Goal: Check status: Check status

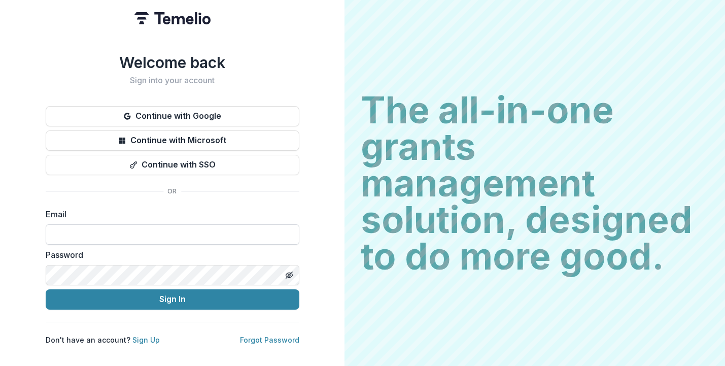
click at [190, 238] on input at bounding box center [173, 234] width 254 height 20
click at [215, 224] on input "**********" at bounding box center [173, 234] width 254 height 20
type input "**********"
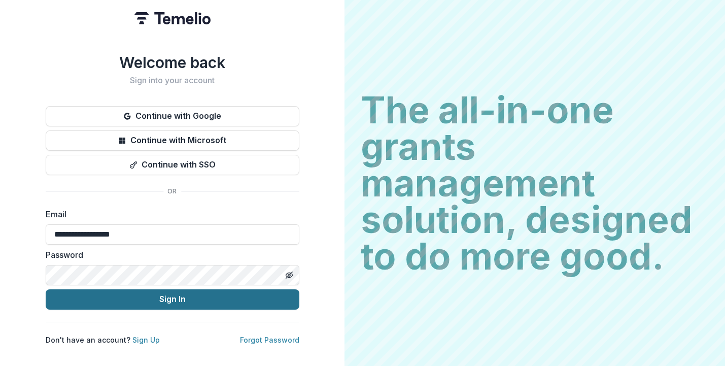
click at [170, 292] on button "Sign In" at bounding box center [173, 299] width 254 height 20
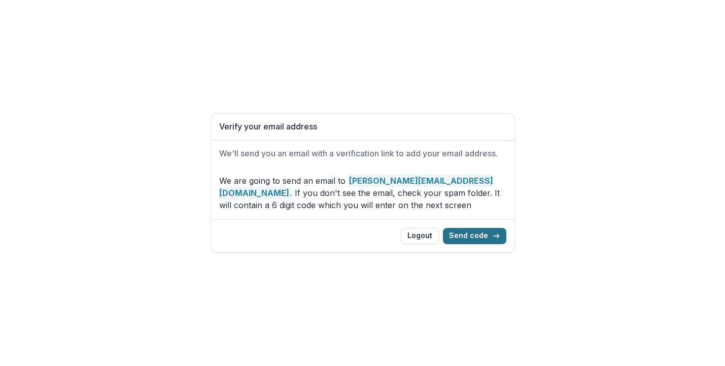
click at [479, 236] on button "Send code" at bounding box center [474, 236] width 63 height 16
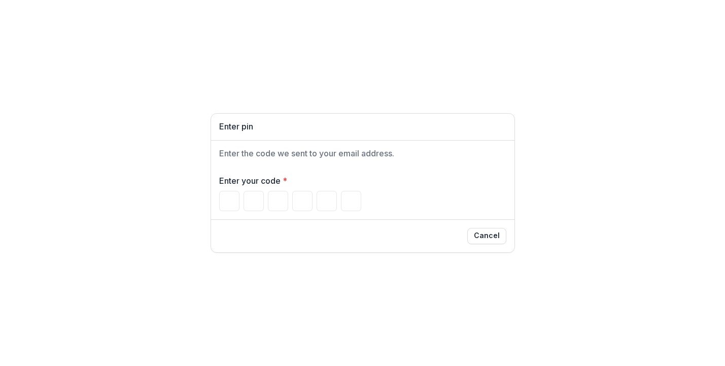
paste input "******"
type input "*"
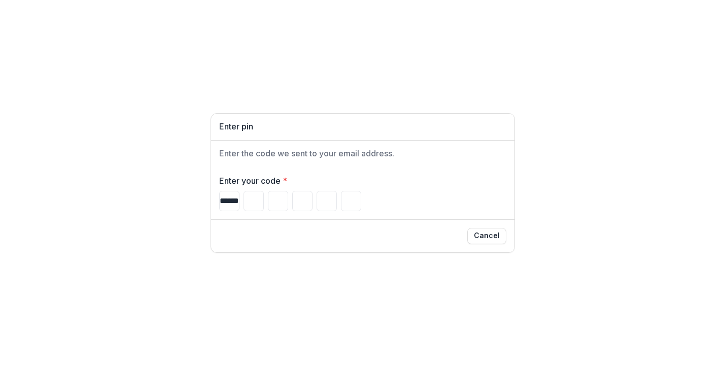
type input "*"
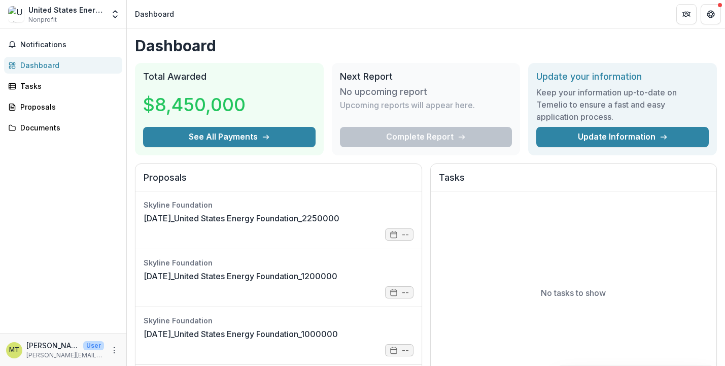
click at [451, 130] on div "Complete Report" at bounding box center [426, 137] width 172 height 20
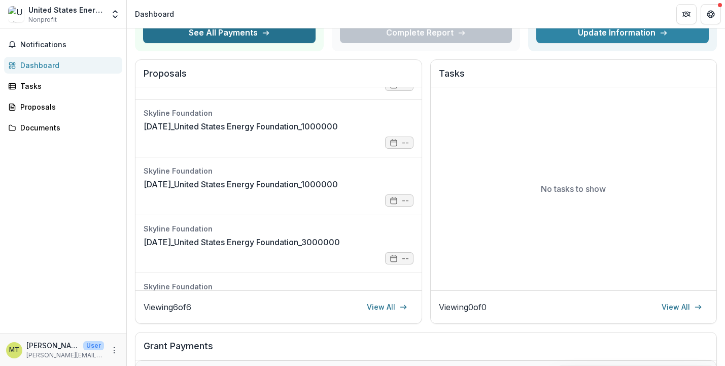
scroll to position [144, 0]
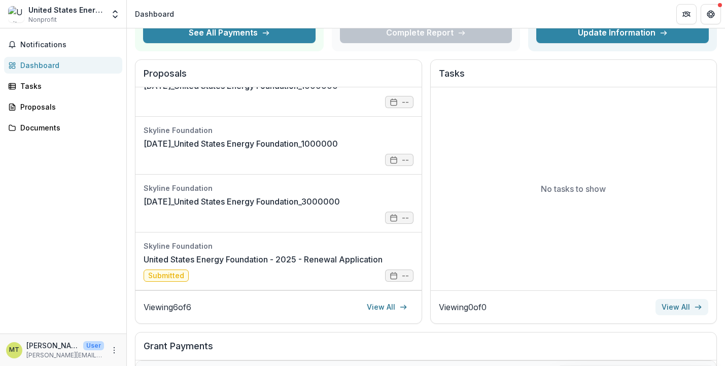
click at [694, 310] on icon at bounding box center [698, 307] width 8 height 8
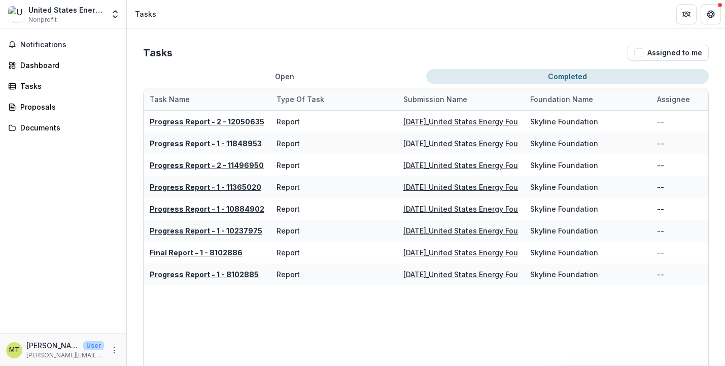
click at [567, 78] on button "Completed" at bounding box center [567, 76] width 283 height 15
click at [163, 52] on h2 "Tasks" at bounding box center [157, 53] width 29 height 12
click at [59, 39] on button "Notifications" at bounding box center [63, 45] width 118 height 16
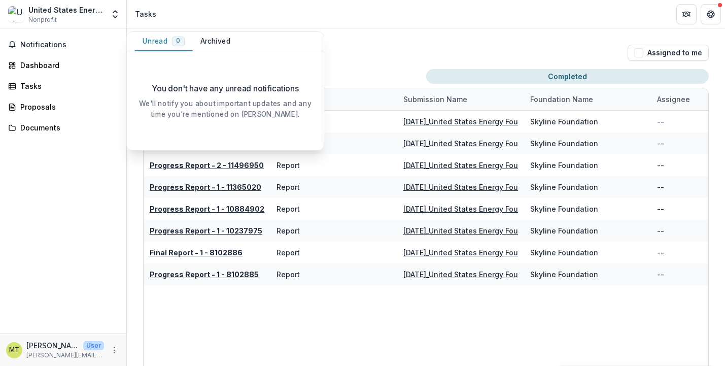
click at [336, 50] on div "Tasks Assigned to me" at bounding box center [425, 53] width 565 height 16
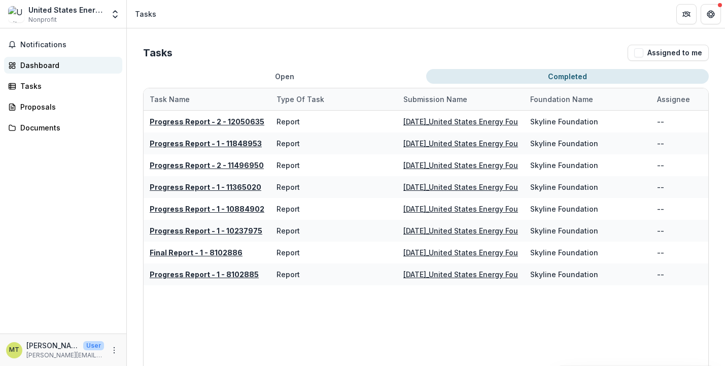
click at [89, 64] on div "Dashboard" at bounding box center [67, 65] width 94 height 11
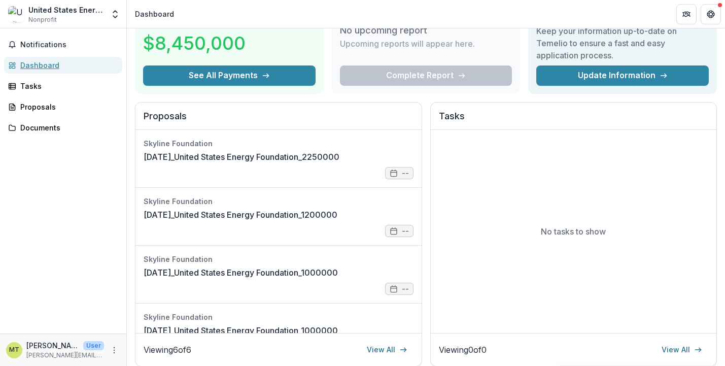
scroll to position [62, 0]
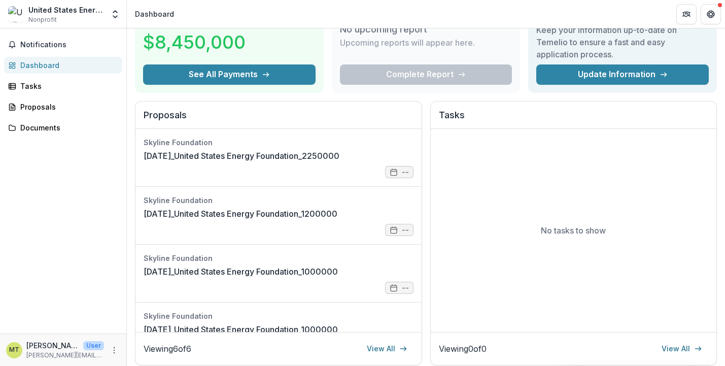
click at [417, 77] on div "Complete Report" at bounding box center [426, 74] width 172 height 20
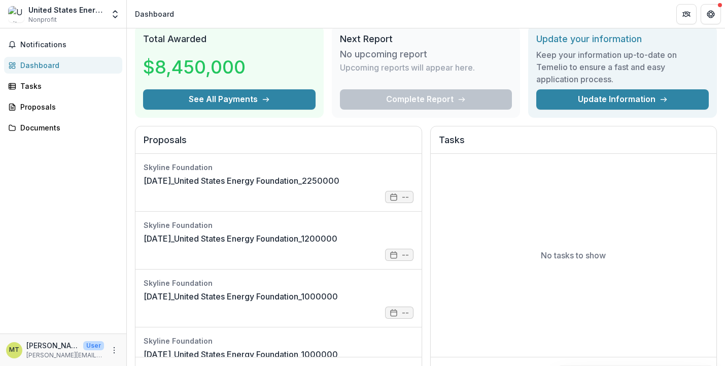
scroll to position [0, 0]
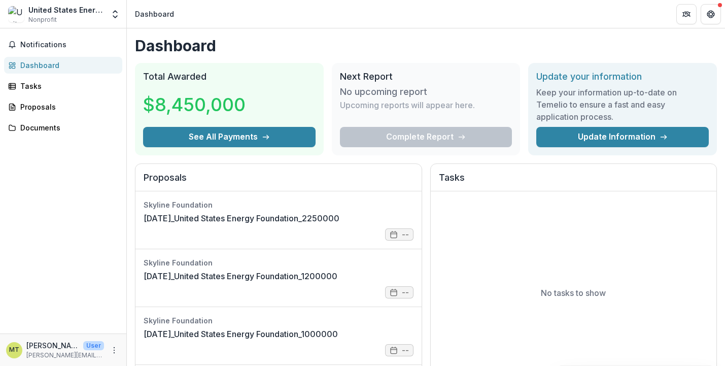
click at [454, 135] on div "Complete Report" at bounding box center [426, 137] width 172 height 20
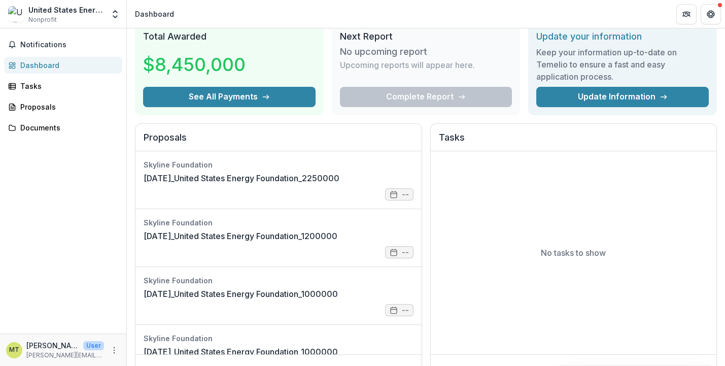
scroll to position [49, 0]
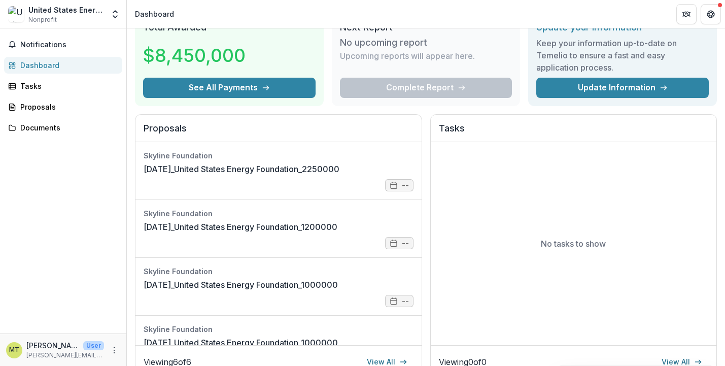
click at [458, 79] on div "Complete Report" at bounding box center [426, 88] width 172 height 20
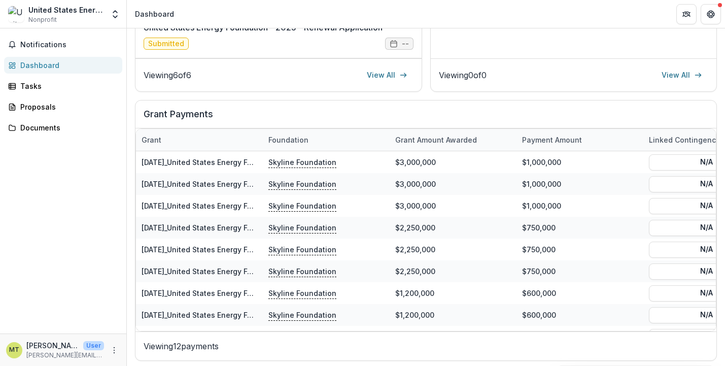
scroll to position [339, 0]
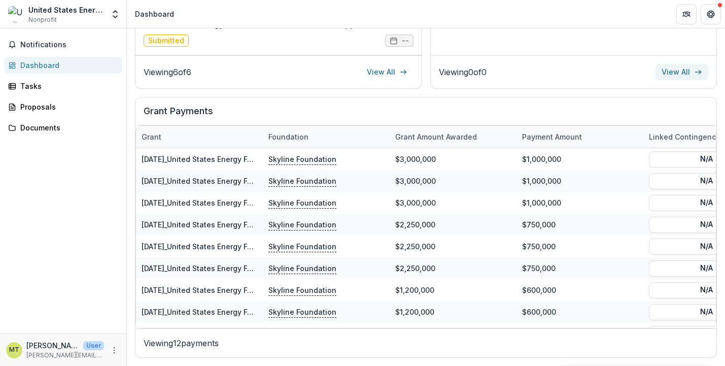
click at [687, 78] on link "View All" at bounding box center [681, 72] width 53 height 16
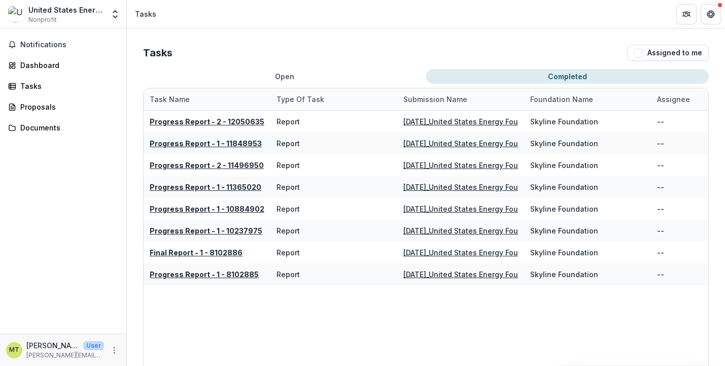
click at [590, 76] on button "Completed" at bounding box center [567, 76] width 283 height 15
click at [85, 43] on span "Notifications" at bounding box center [69, 45] width 98 height 9
click at [82, 69] on div "Dashboard" at bounding box center [67, 65] width 94 height 11
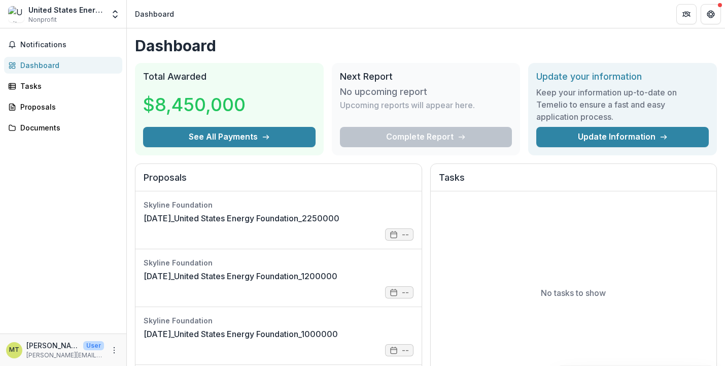
click at [412, 134] on div "Complete Report" at bounding box center [426, 137] width 172 height 20
click at [297, 218] on link "[DATE]_United States Energy Foundation_2250000" at bounding box center [241, 218] width 196 height 12
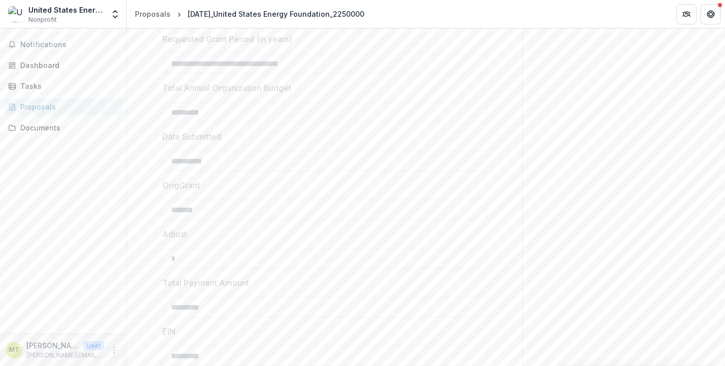
scroll to position [811, 0]
